Goal: Information Seeking & Learning: Check status

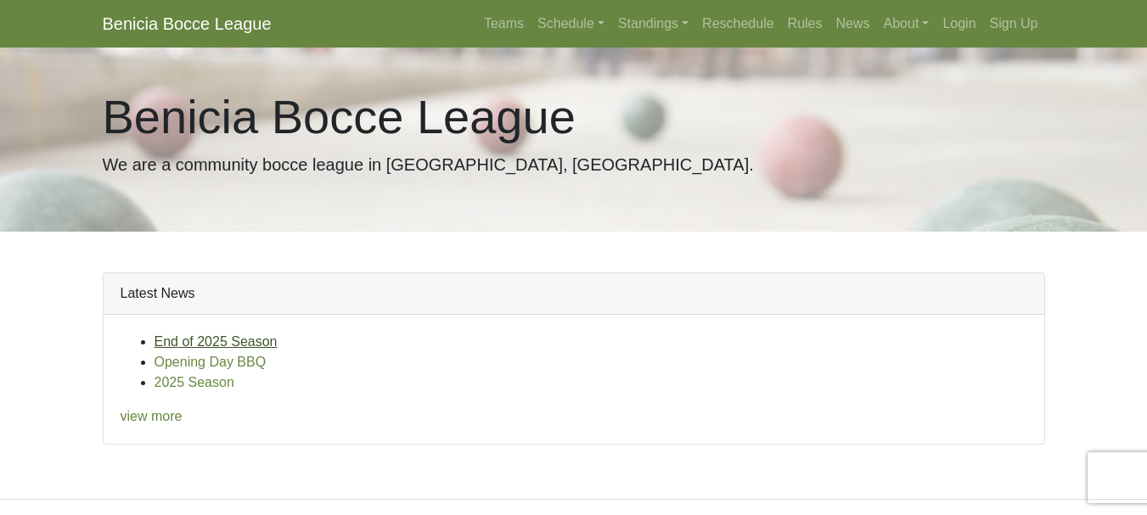
click at [248, 341] on link "End of 2025 Season" at bounding box center [215, 341] width 123 height 14
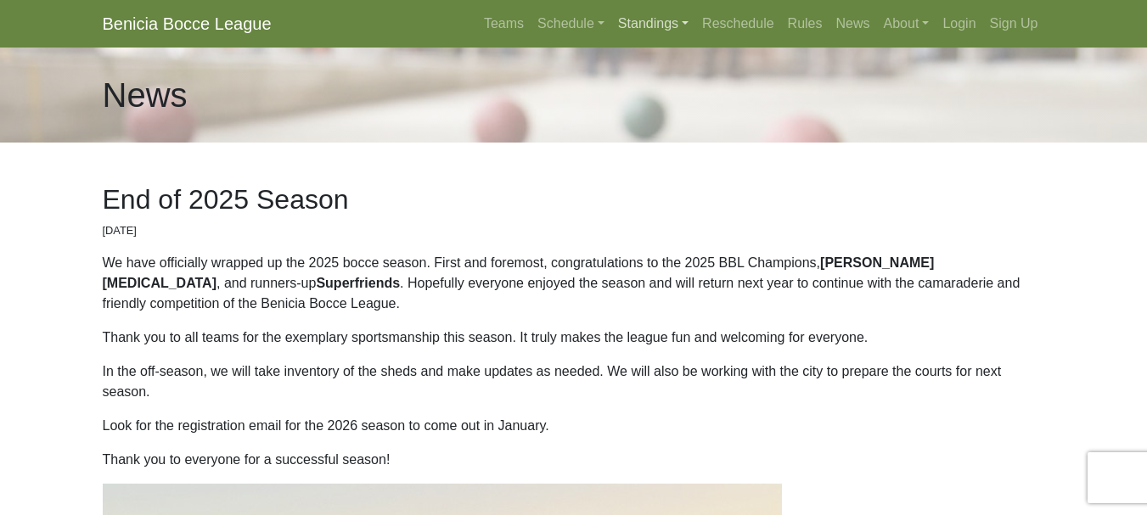
click at [634, 18] on link "Standings" at bounding box center [653, 24] width 84 height 34
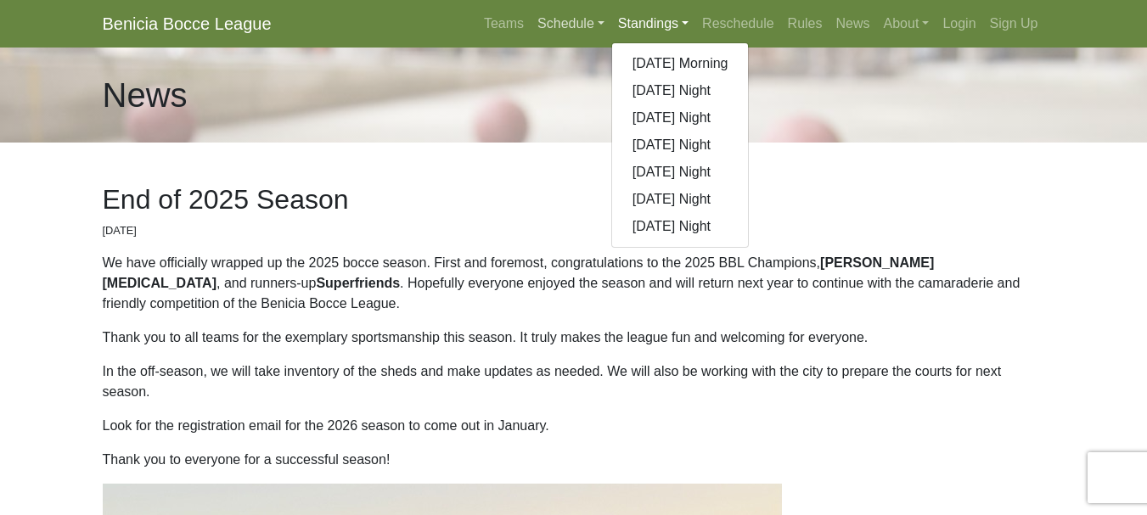
click at [581, 17] on link "Schedule" at bounding box center [570, 24] width 81 height 34
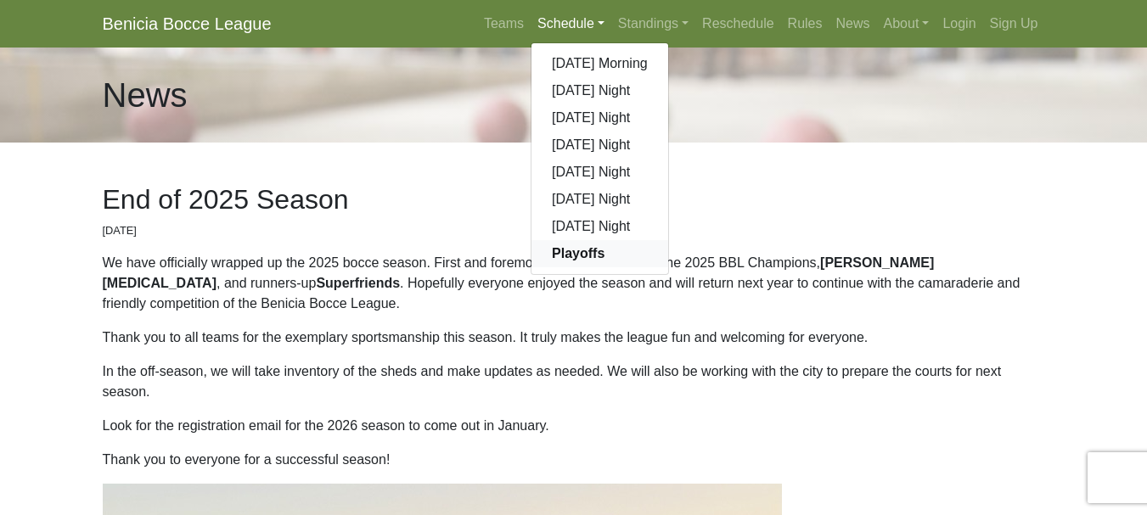
click at [576, 250] on strong "Playoffs" at bounding box center [578, 253] width 53 height 14
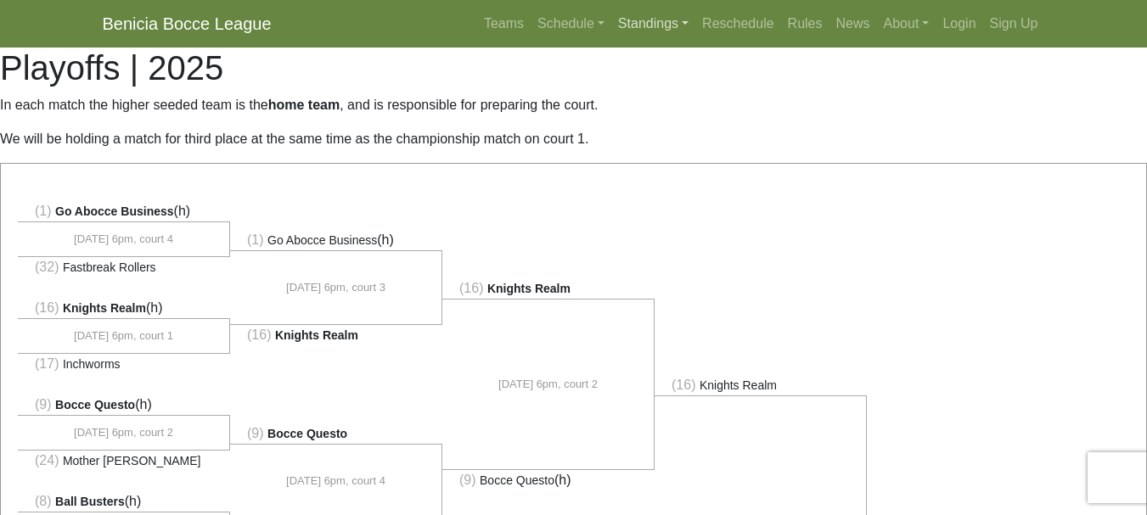
click at [640, 20] on link "Standings" at bounding box center [653, 24] width 84 height 34
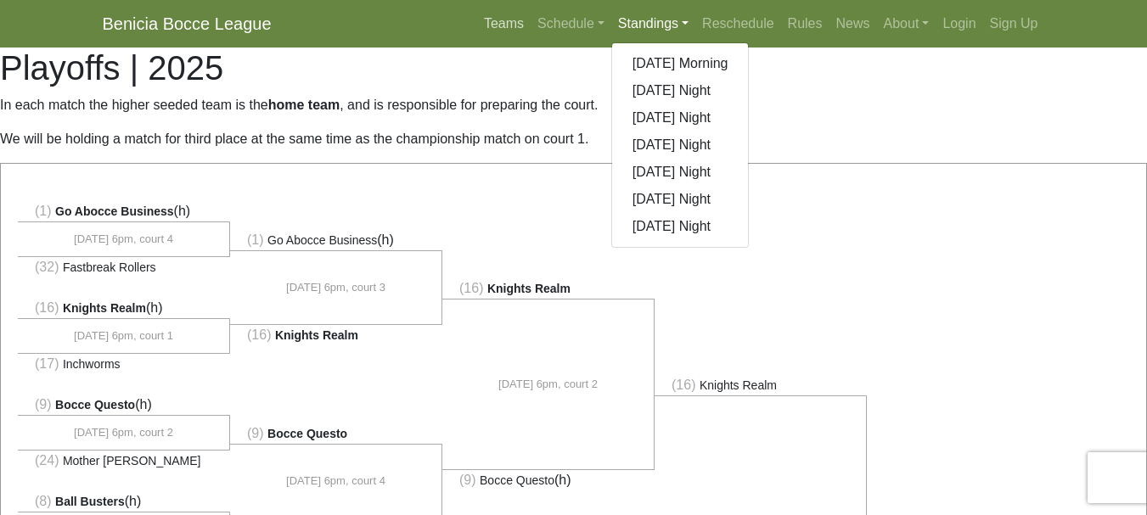
click at [516, 22] on link "Teams" at bounding box center [503, 24] width 53 height 34
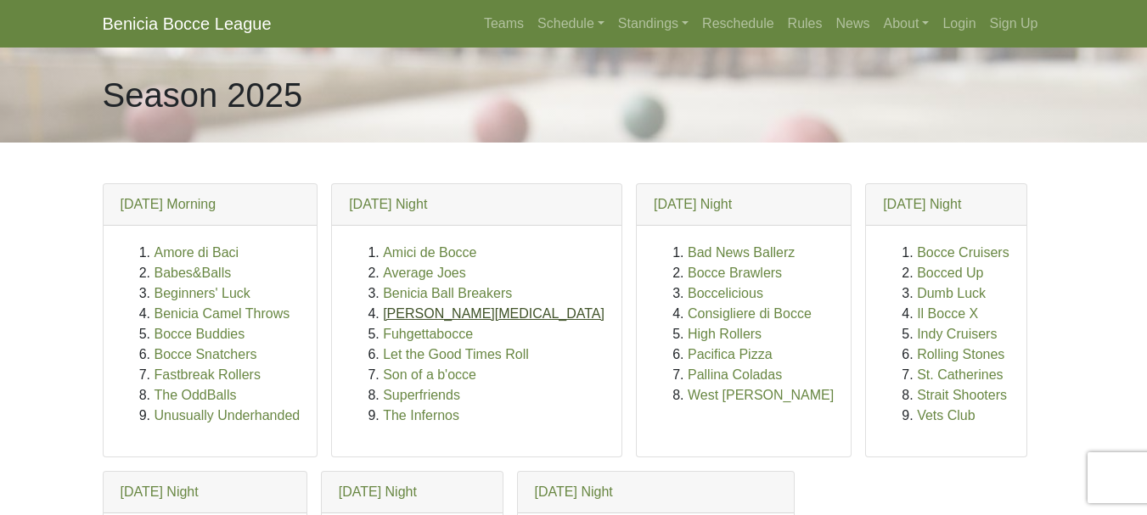
click at [400, 314] on link "[PERSON_NAME][MEDICAL_DATA]" at bounding box center [494, 313] width 222 height 14
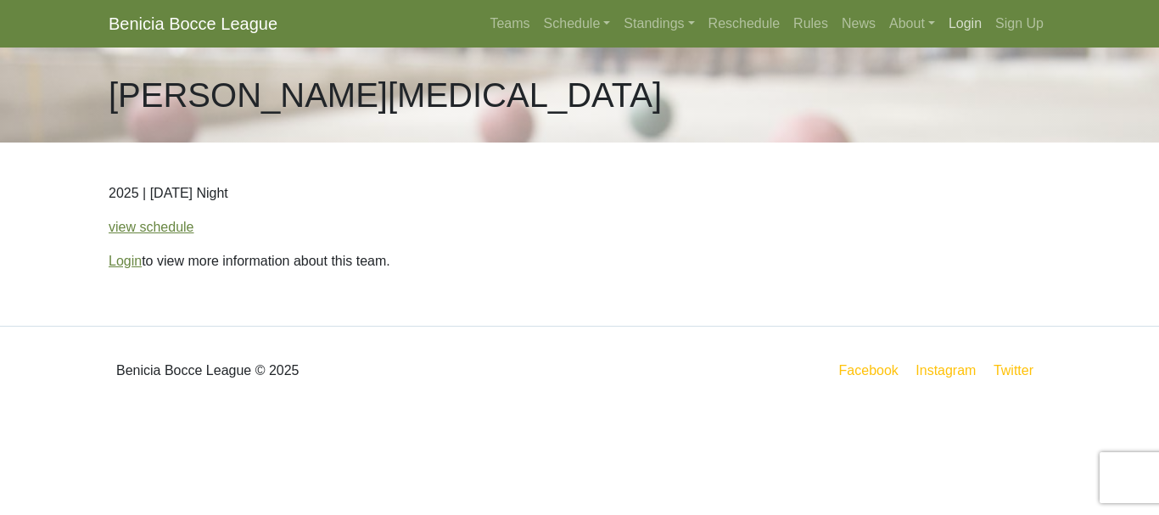
click at [967, 27] on link "Login" at bounding box center [965, 24] width 47 height 34
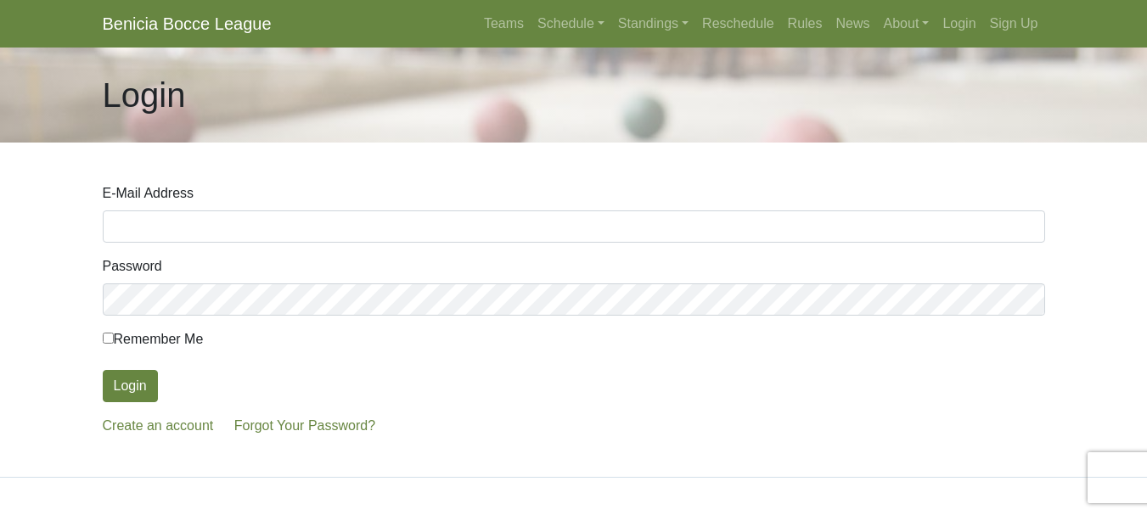
type input "[EMAIL_ADDRESS][DOMAIN_NAME]"
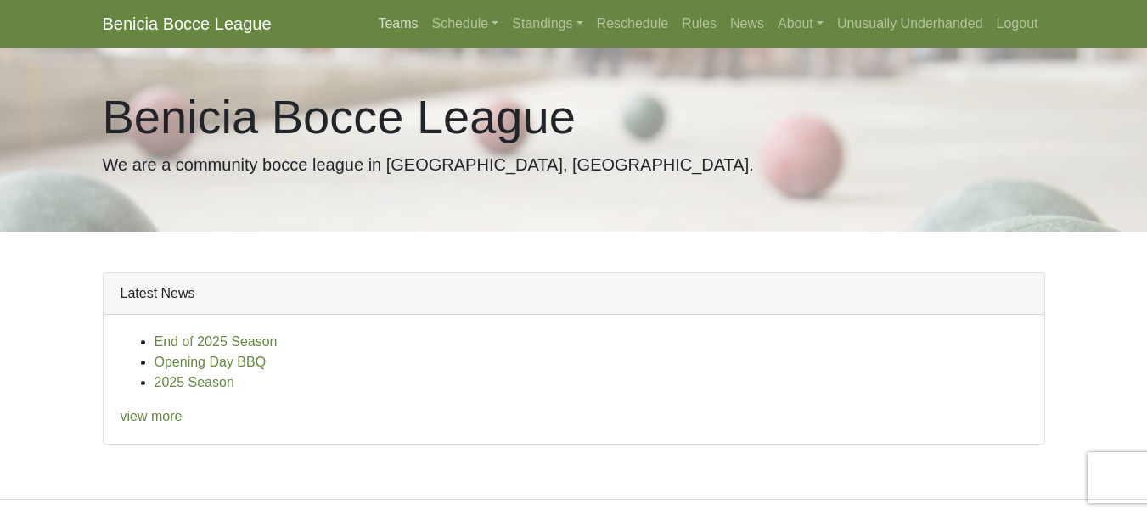
click at [410, 24] on link "Teams" at bounding box center [397, 24] width 53 height 34
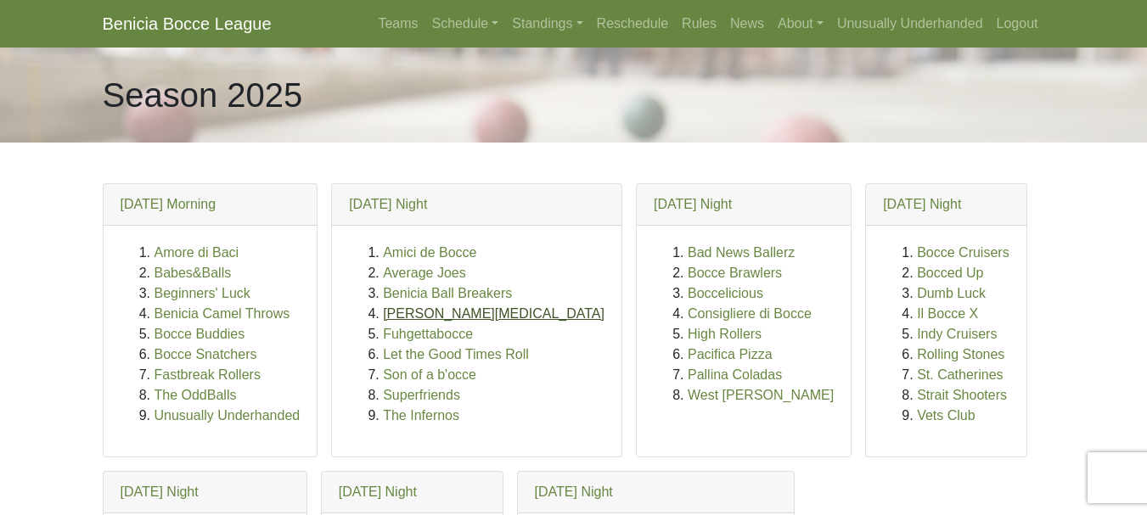
click at [405, 315] on link "[PERSON_NAME][MEDICAL_DATA]" at bounding box center [494, 313] width 222 height 14
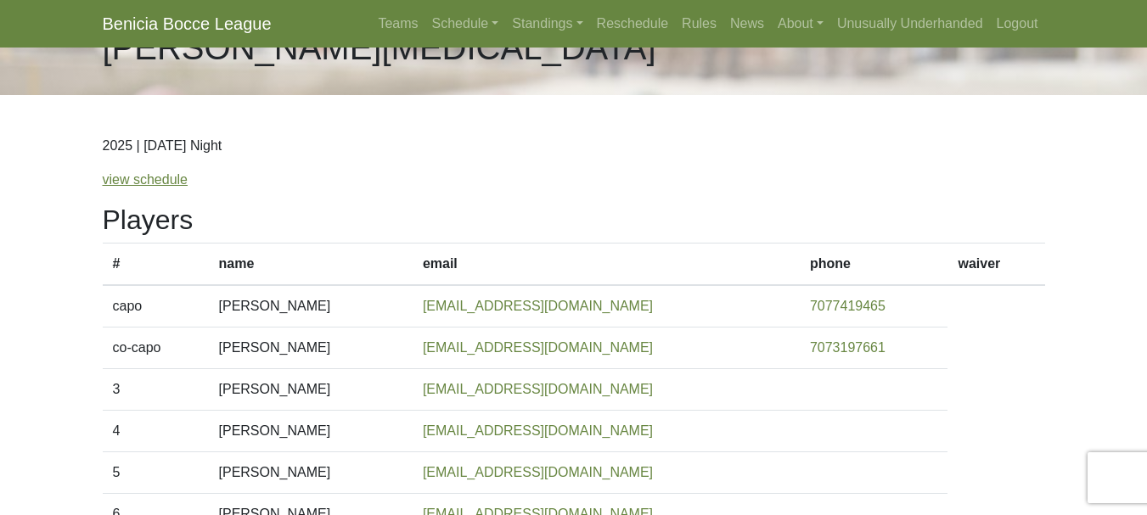
scroll to position [45, 0]
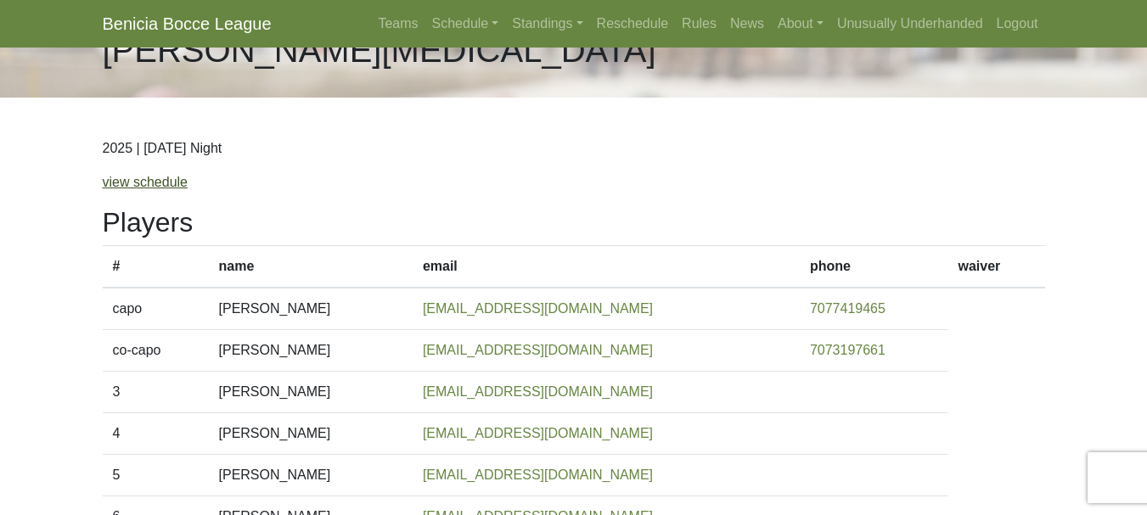
click at [147, 182] on link "view schedule" at bounding box center [146, 182] width 86 height 14
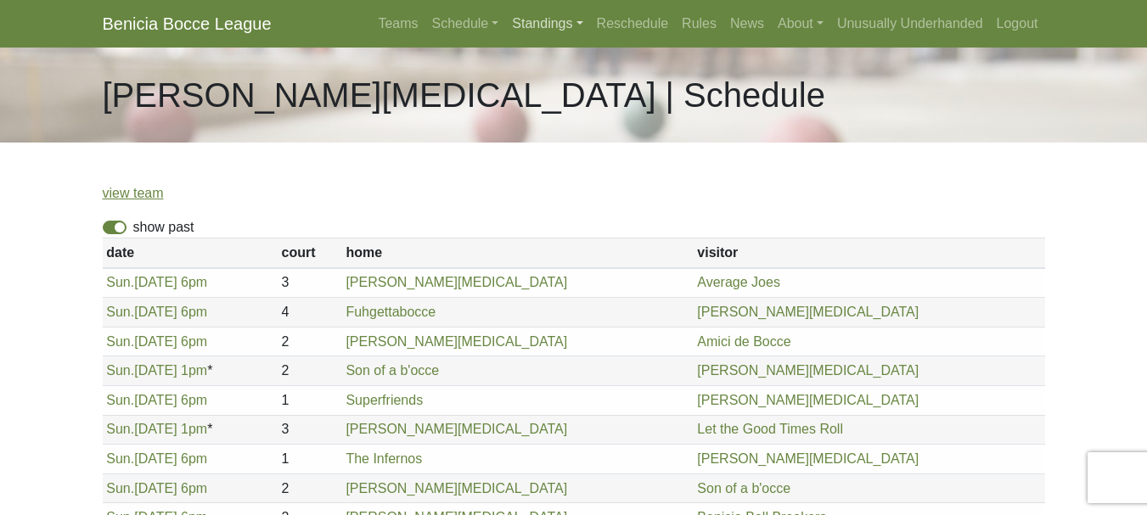
click at [534, 26] on link "Standings" at bounding box center [547, 24] width 84 height 34
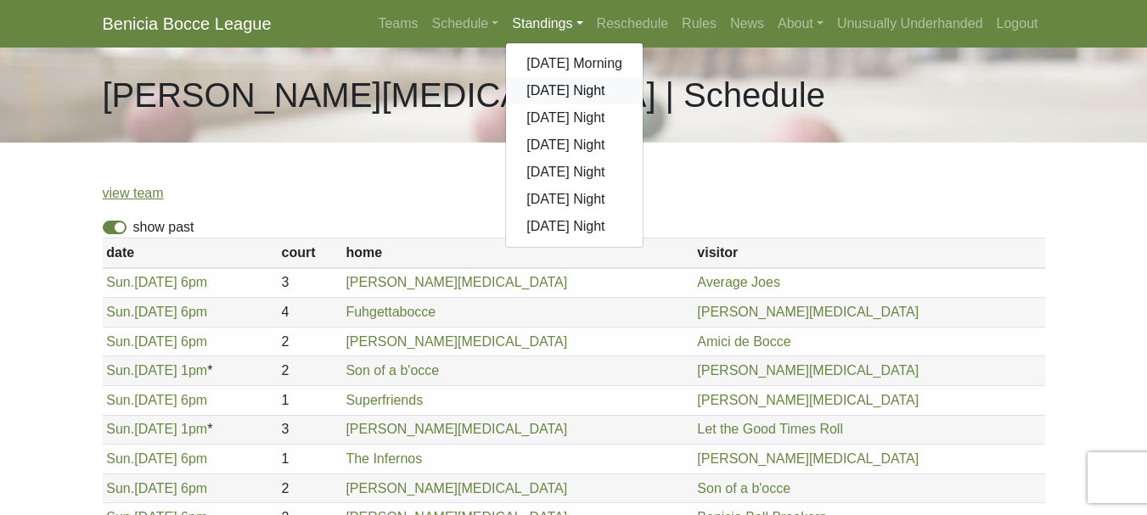
click at [545, 88] on link "[DATE] Night" at bounding box center [574, 90] width 137 height 27
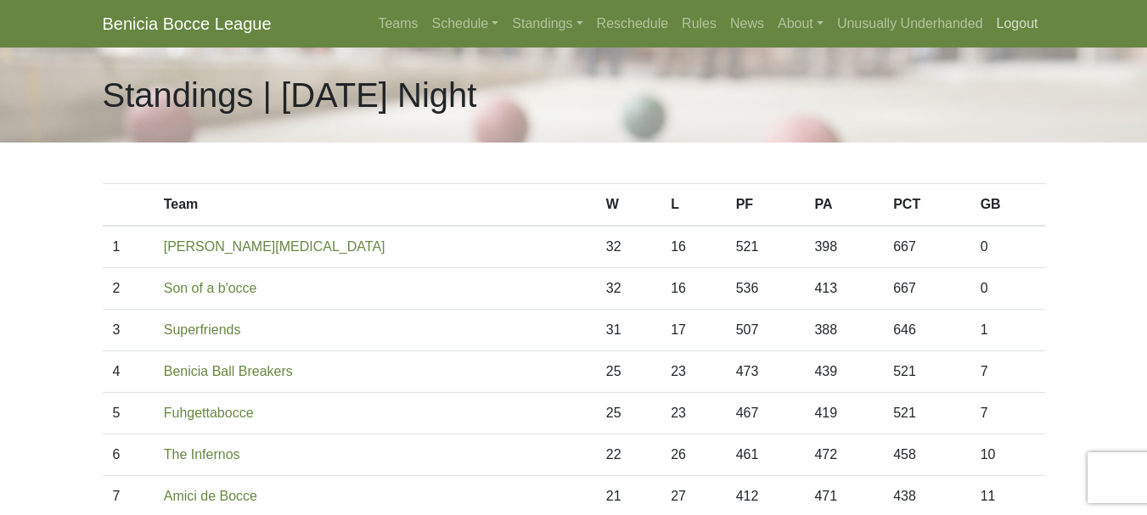
click at [1004, 24] on link "Logout" at bounding box center [1017, 24] width 55 height 34
